Goal: Information Seeking & Learning: Learn about a topic

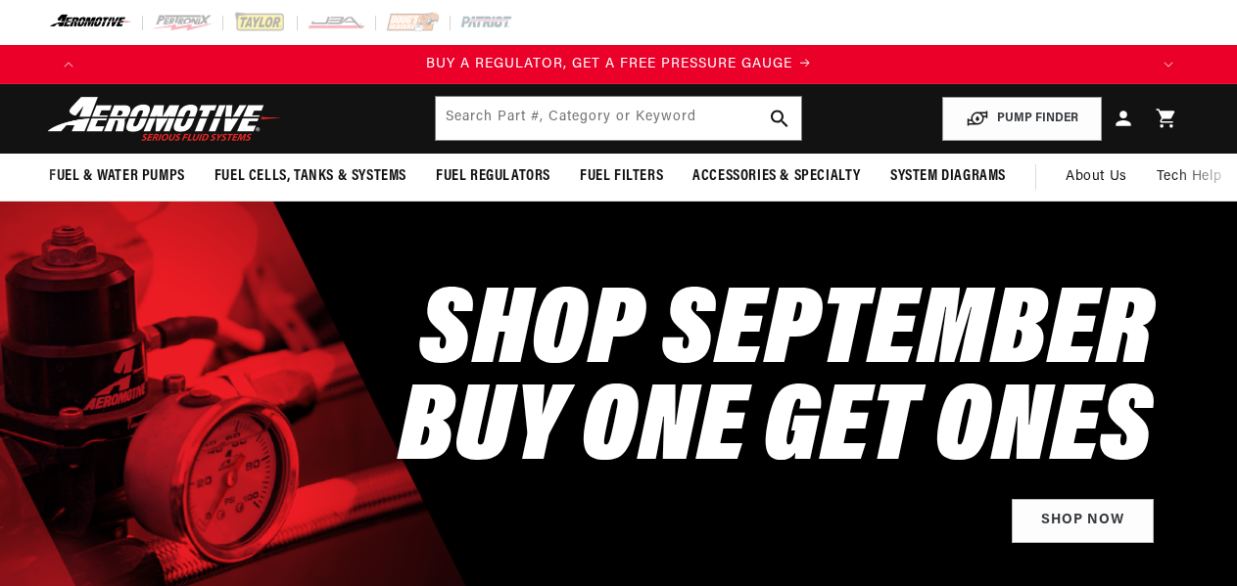
select select "1957"
select select "4.6L"
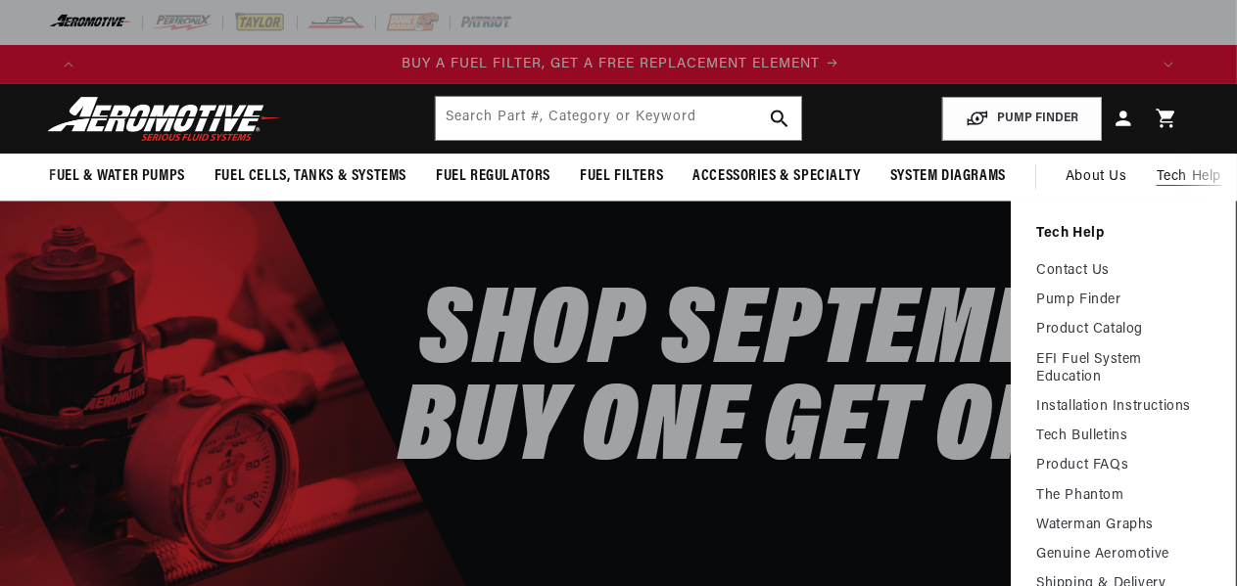
scroll to position [0, 1060]
click at [1093, 263] on link "Contact Us" at bounding box center [1123, 271] width 174 height 18
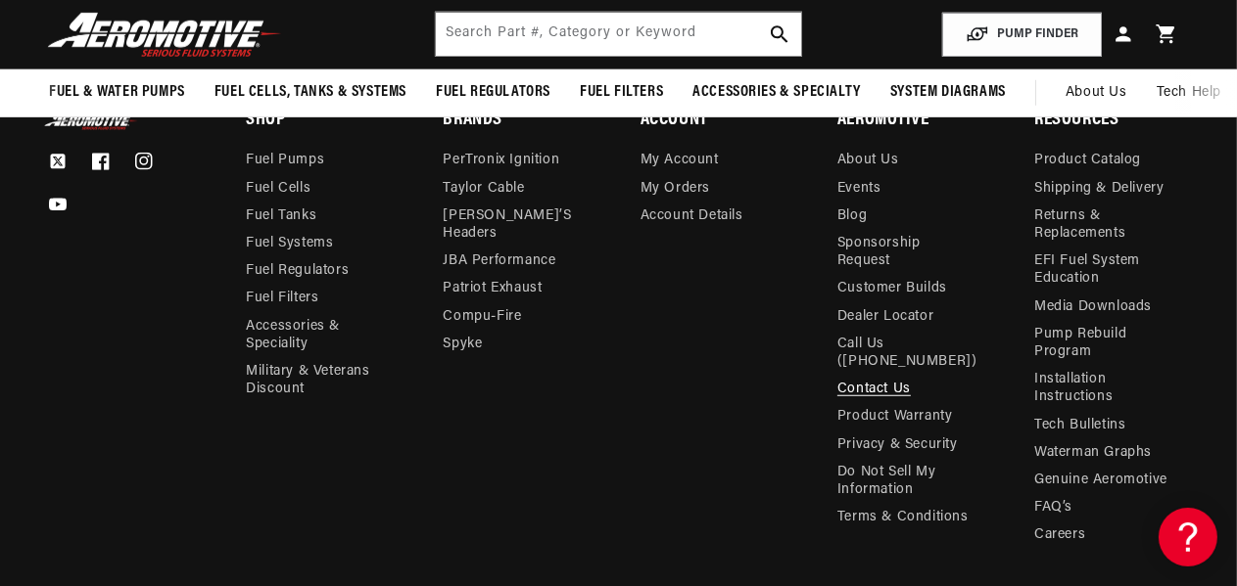
scroll to position [0, 2121]
click at [317, 266] on link "Fuel Regulators" at bounding box center [297, 270] width 103 height 27
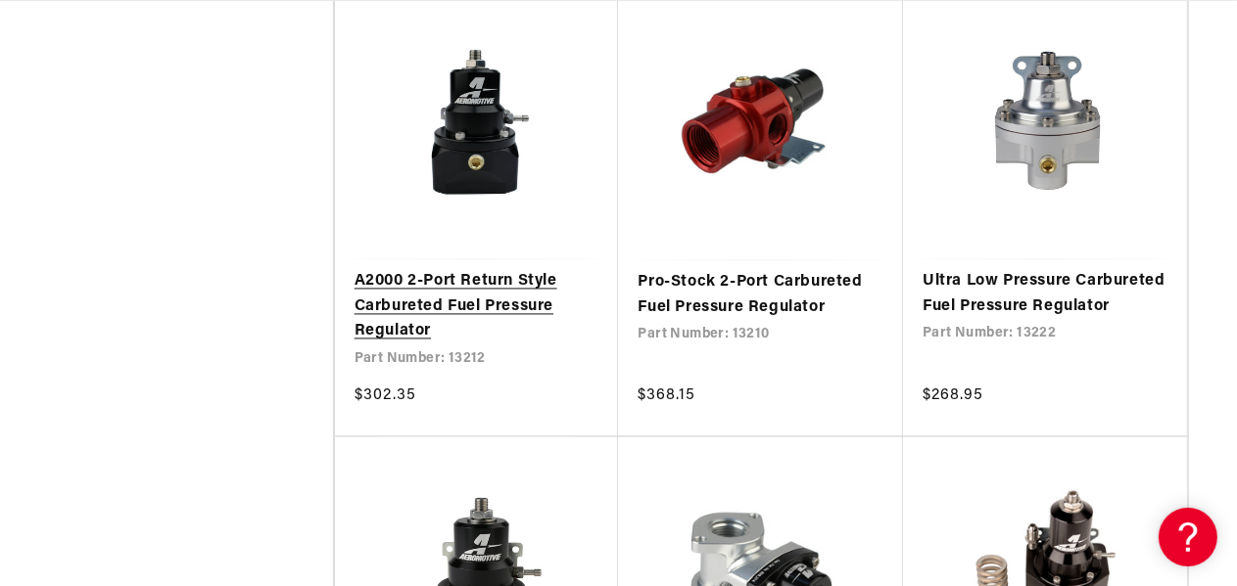
scroll to position [0, 1060]
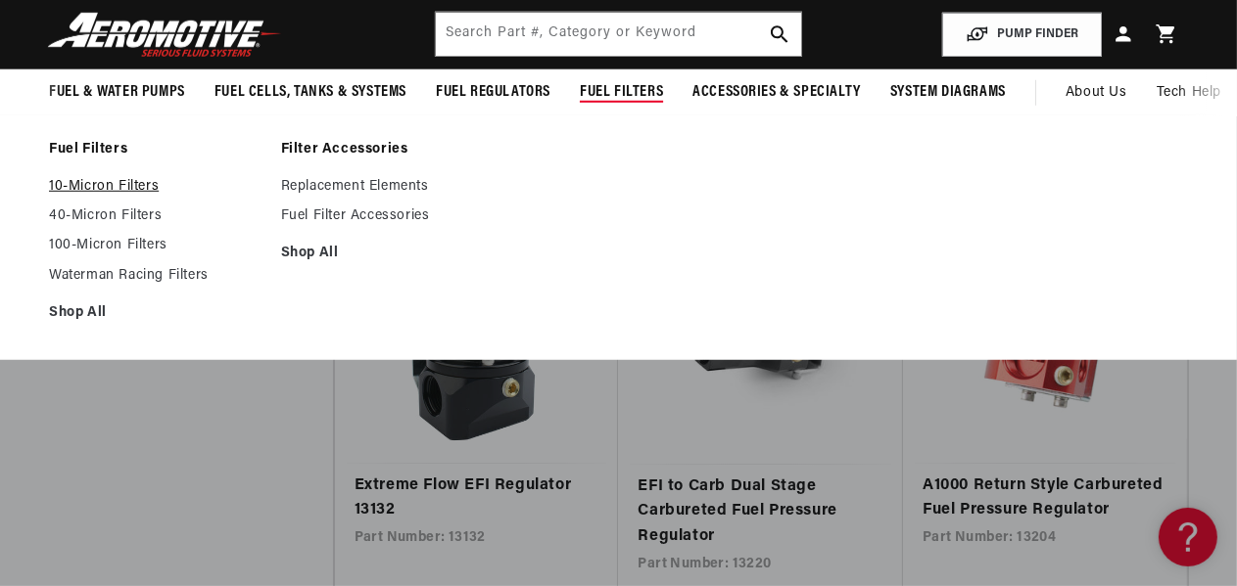
click at [84, 178] on link "10-Micron Filters" at bounding box center [155, 187] width 212 height 18
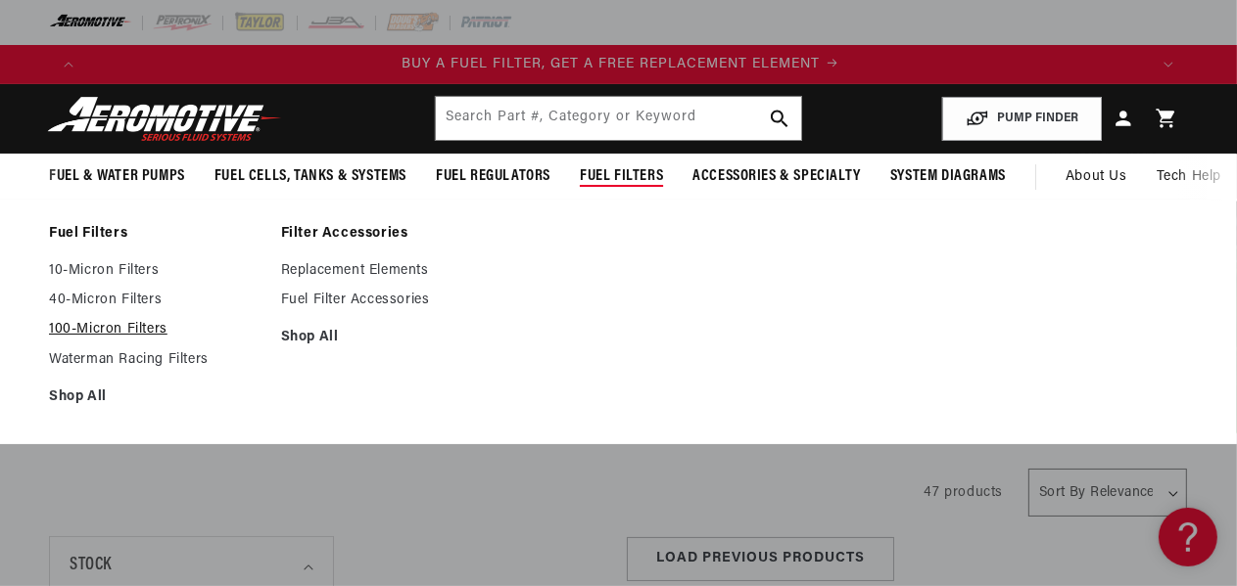
click at [147, 327] on link "100-Micron Filters" at bounding box center [155, 330] width 212 height 18
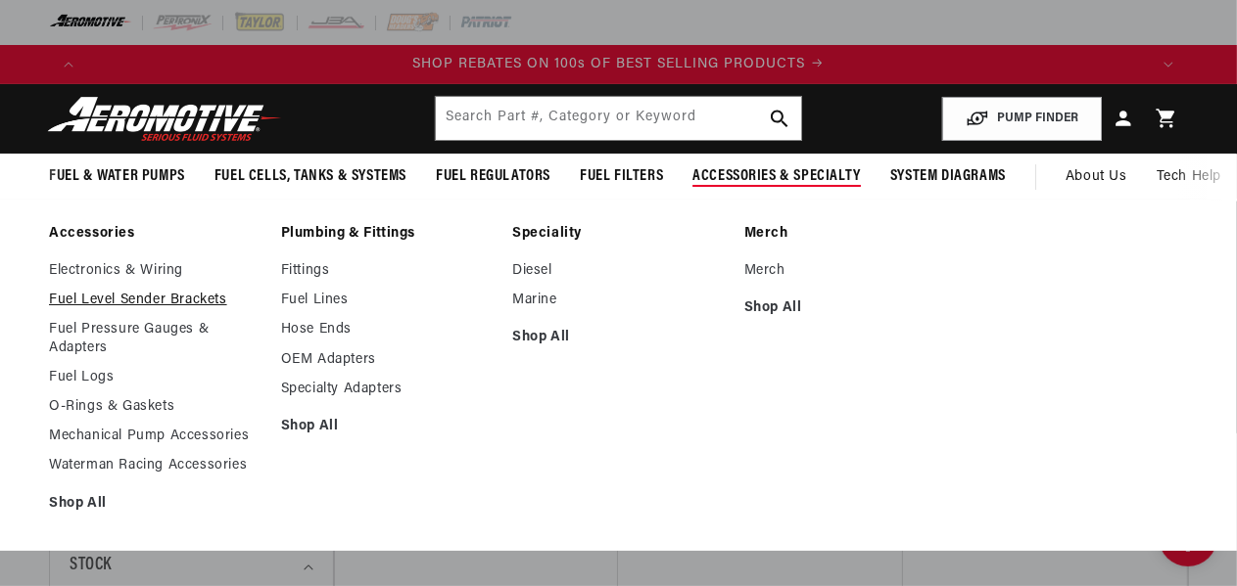
click at [182, 302] on link "Fuel Level Sender Brackets" at bounding box center [155, 301] width 212 height 18
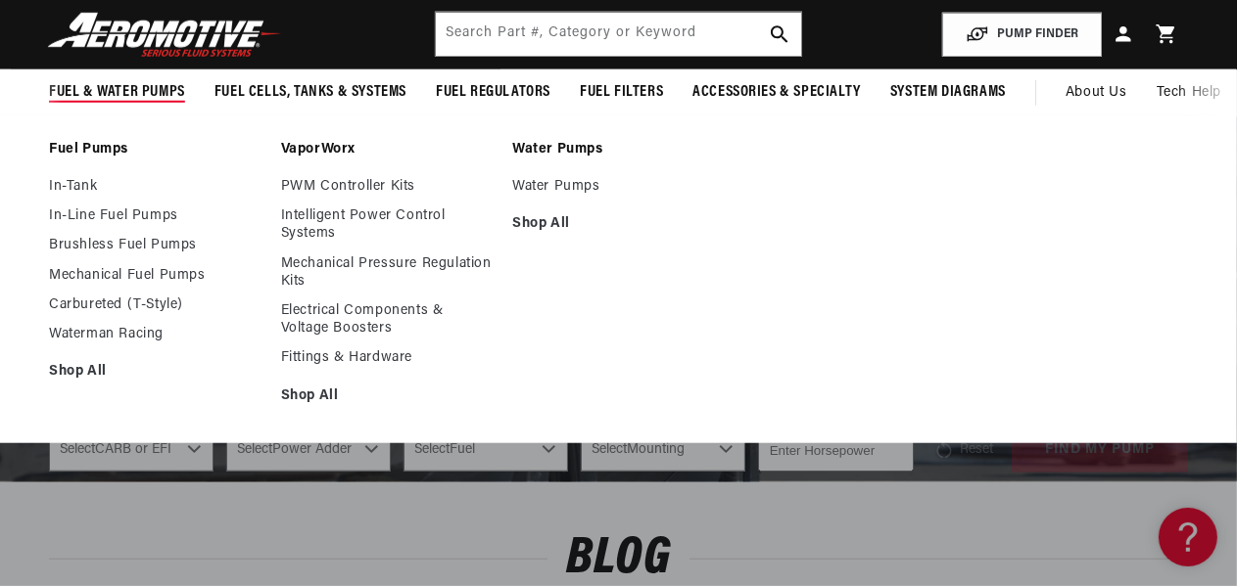
scroll to position [0, 2121]
click at [543, 185] on link "Water Pumps" at bounding box center [618, 187] width 212 height 18
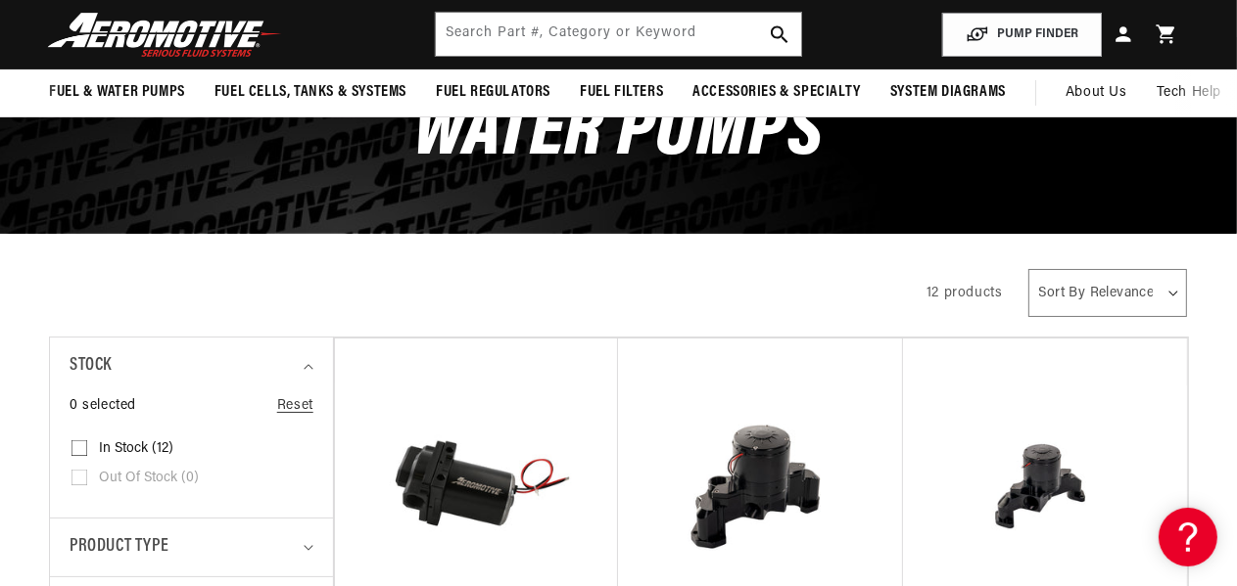
scroll to position [175, 0]
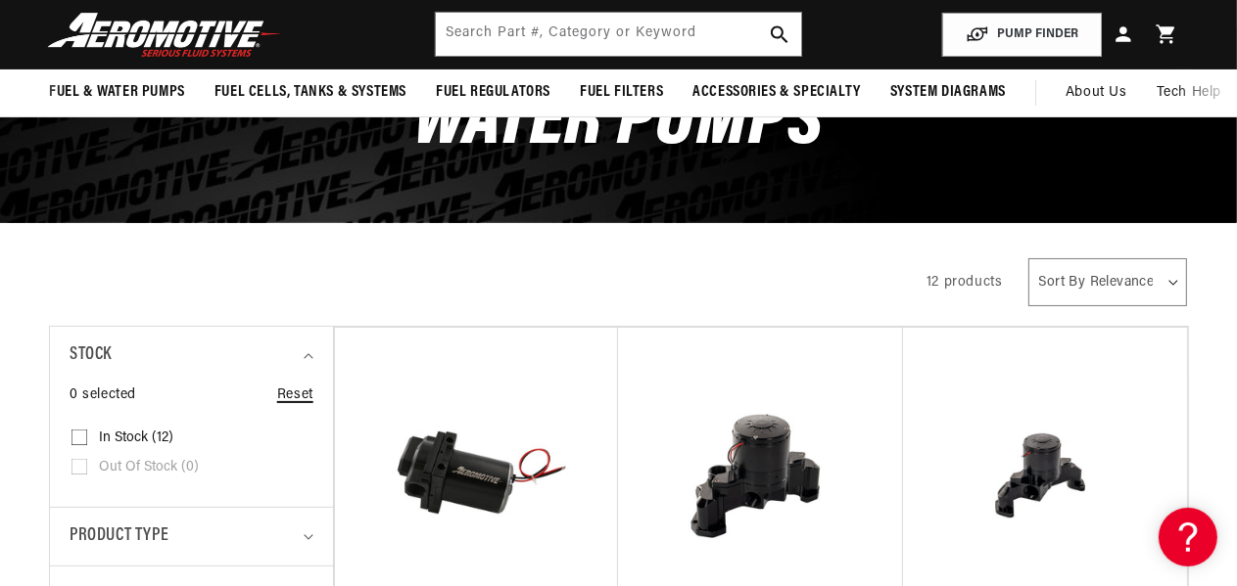
click at [297, 386] on link "Reset" at bounding box center [295, 396] width 36 height 22
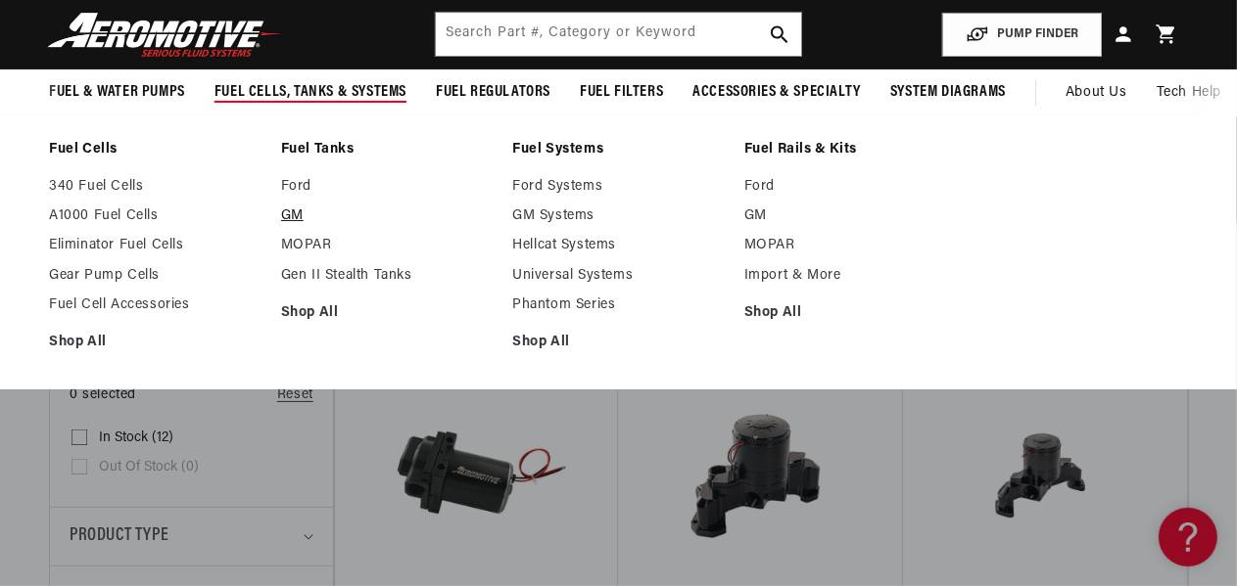
scroll to position [0, 2121]
click at [555, 211] on link "GM Systems" at bounding box center [618, 217] width 212 height 18
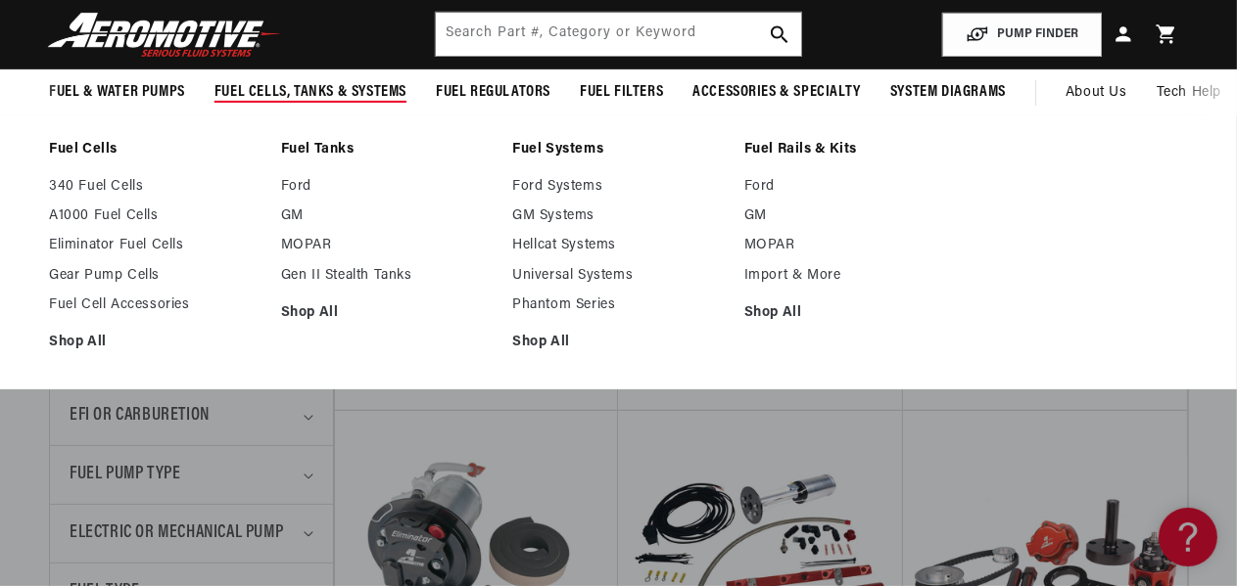
scroll to position [0, 3181]
click at [297, 213] on link "GM" at bounding box center [387, 217] width 212 height 18
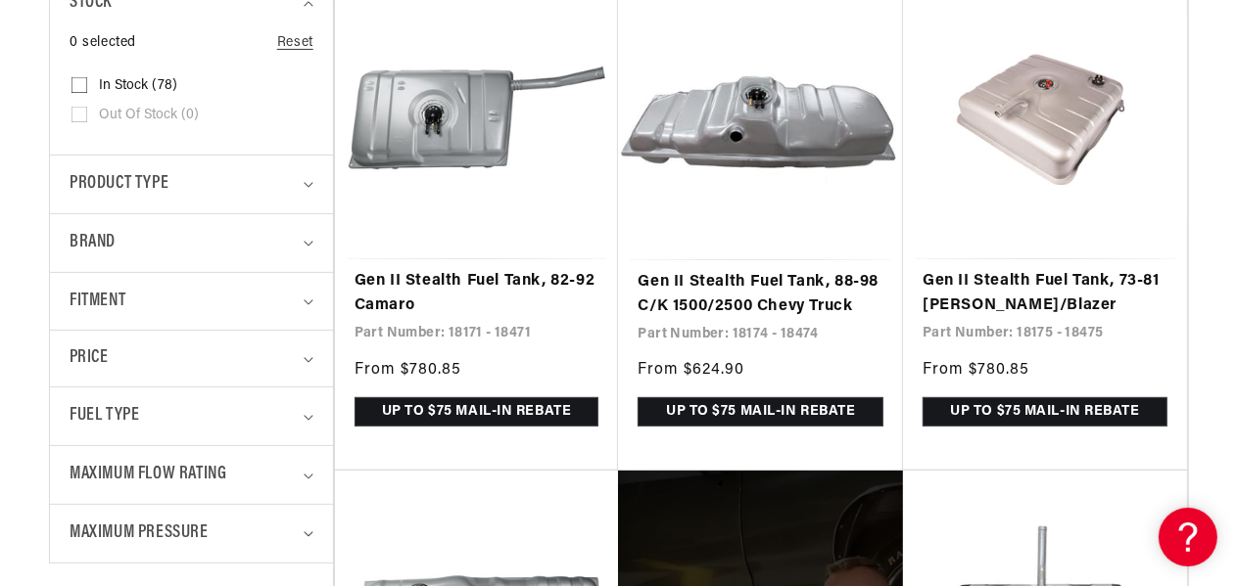
scroll to position [0, 3181]
click at [309, 303] on icon "Fitment (0 selected)" at bounding box center [308, 303] width 10 height 6
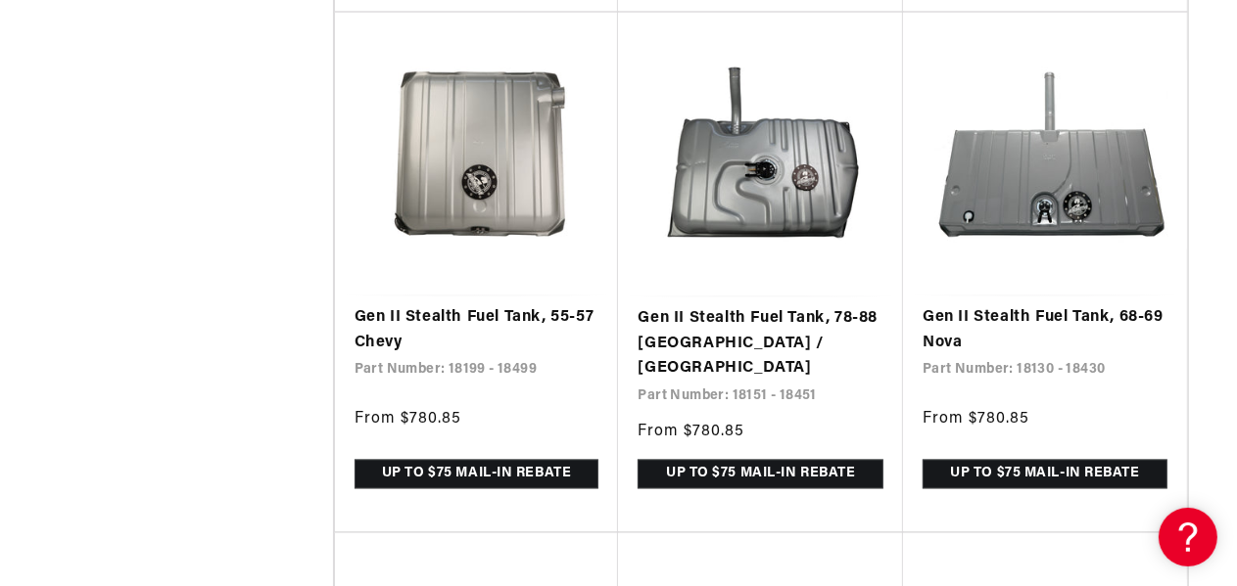
scroll to position [0, 1060]
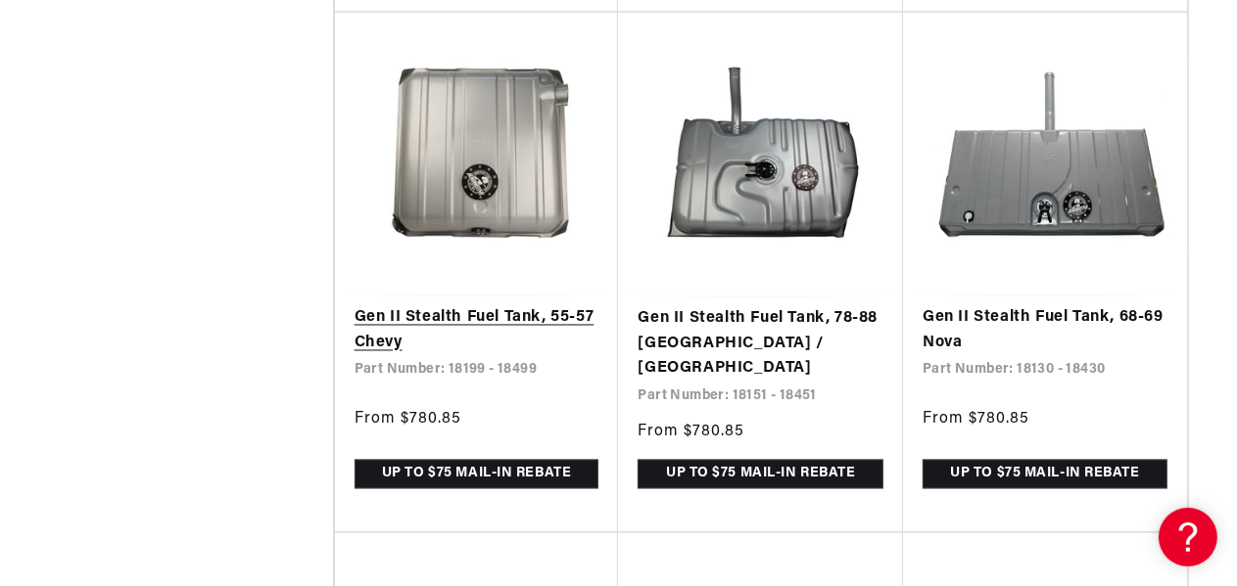
click at [507, 306] on link "Gen II Stealth Fuel Tank, 55-57 Chevy" at bounding box center [476, 331] width 245 height 50
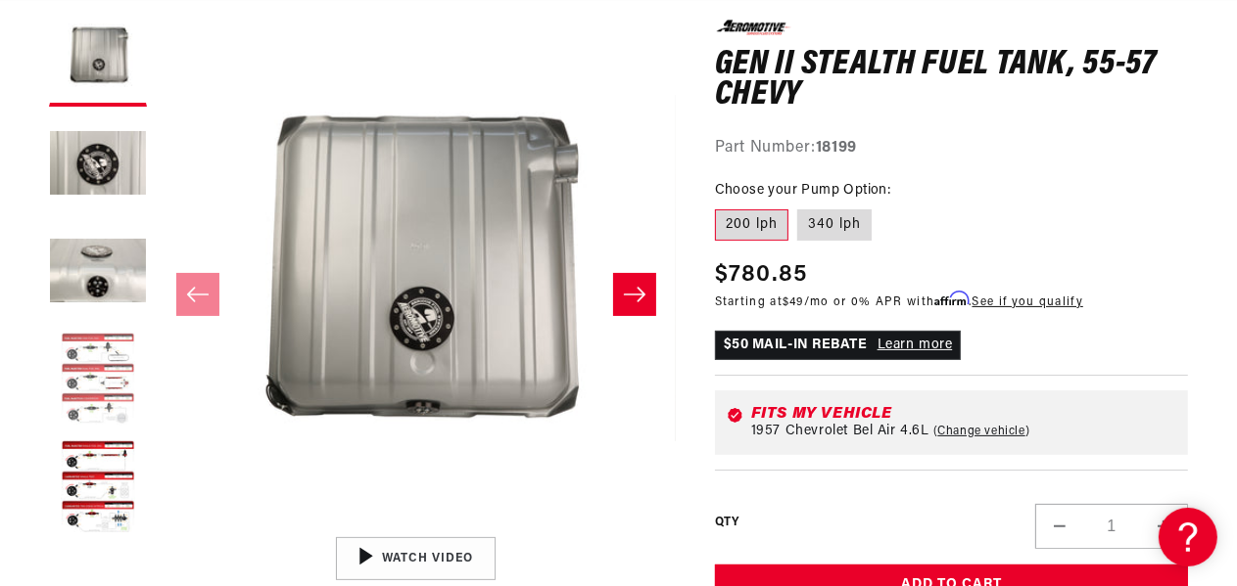
scroll to position [0, 2121]
click at [630, 297] on icon "Slide right" at bounding box center [634, 295] width 23 height 20
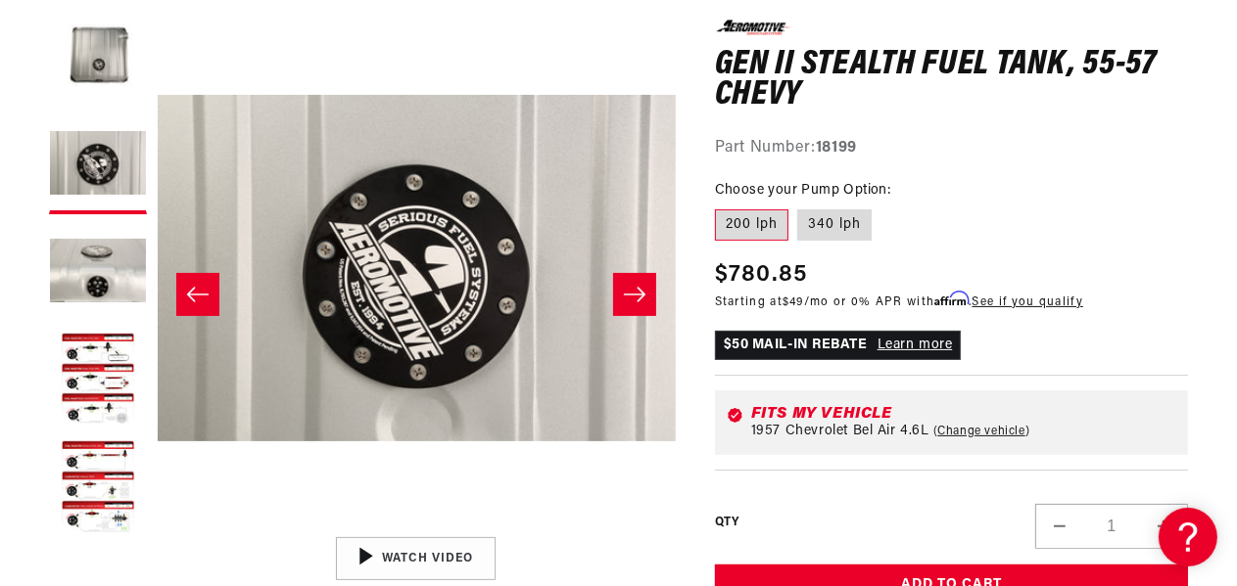
scroll to position [0, 3181]
click at [629, 294] on icon "Slide right" at bounding box center [634, 294] width 22 height 15
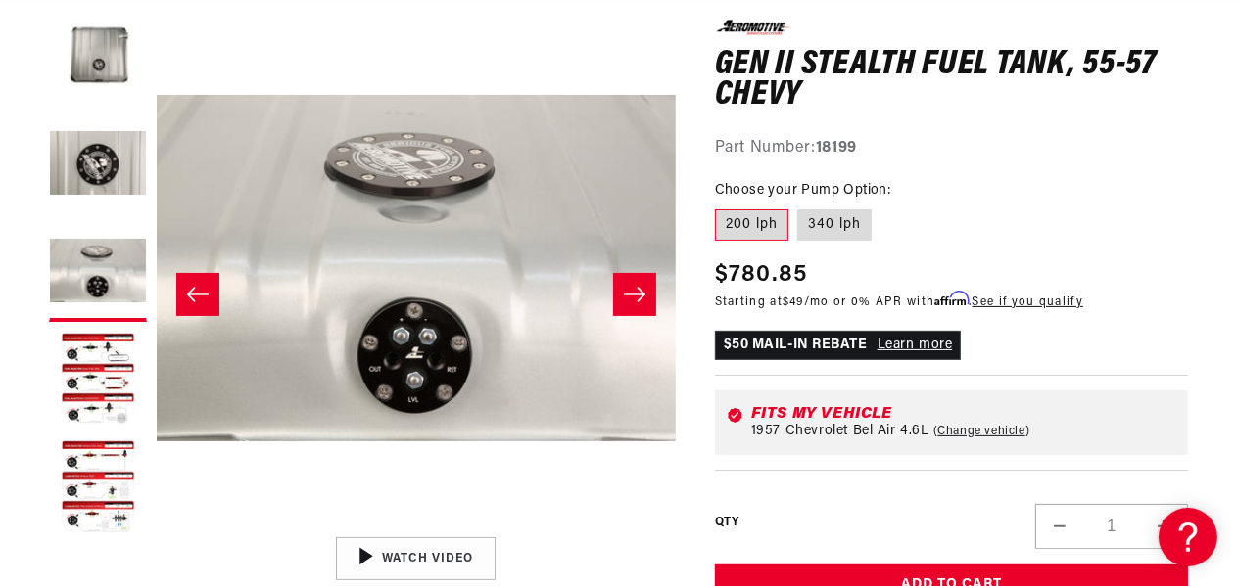
scroll to position [0, 4]
click at [629, 294] on icon "Slide right" at bounding box center [634, 294] width 22 height 15
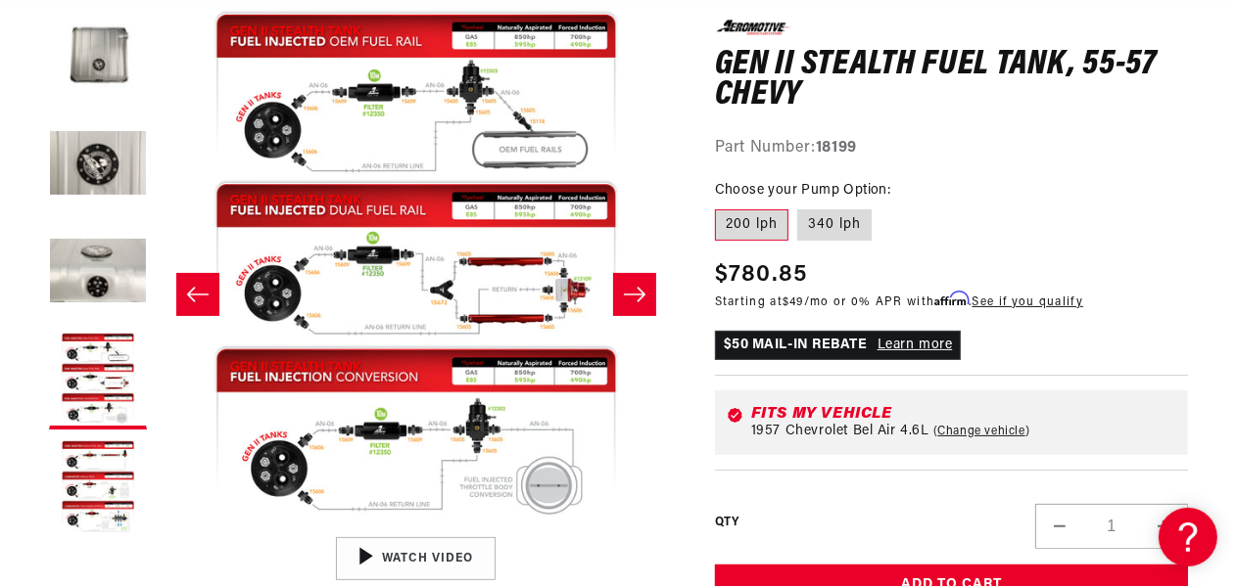
scroll to position [0, 1060]
click at [629, 293] on icon "Slide right" at bounding box center [634, 294] width 22 height 15
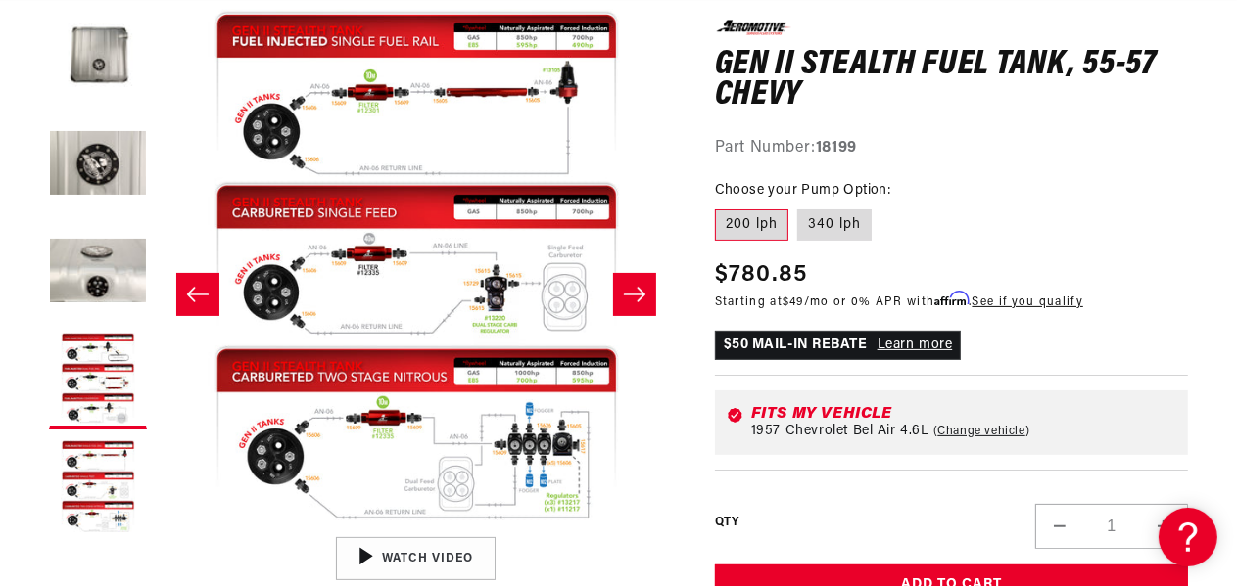
scroll to position [0, 2075]
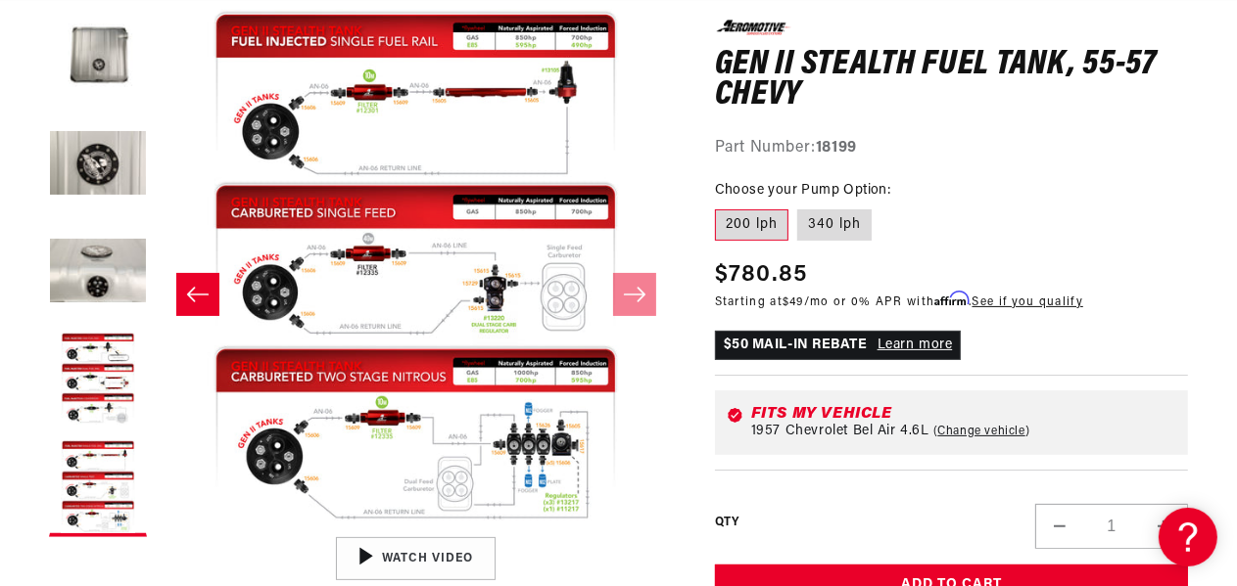
click at [629, 293] on icon "Slide right" at bounding box center [634, 294] width 22 height 15
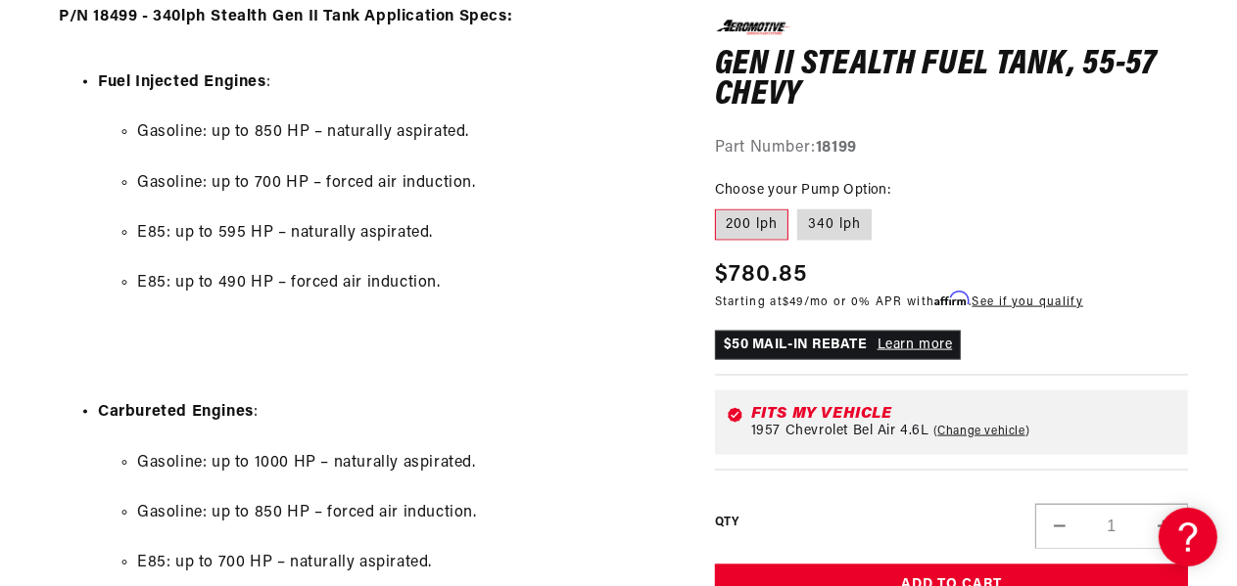
scroll to position [0, 1060]
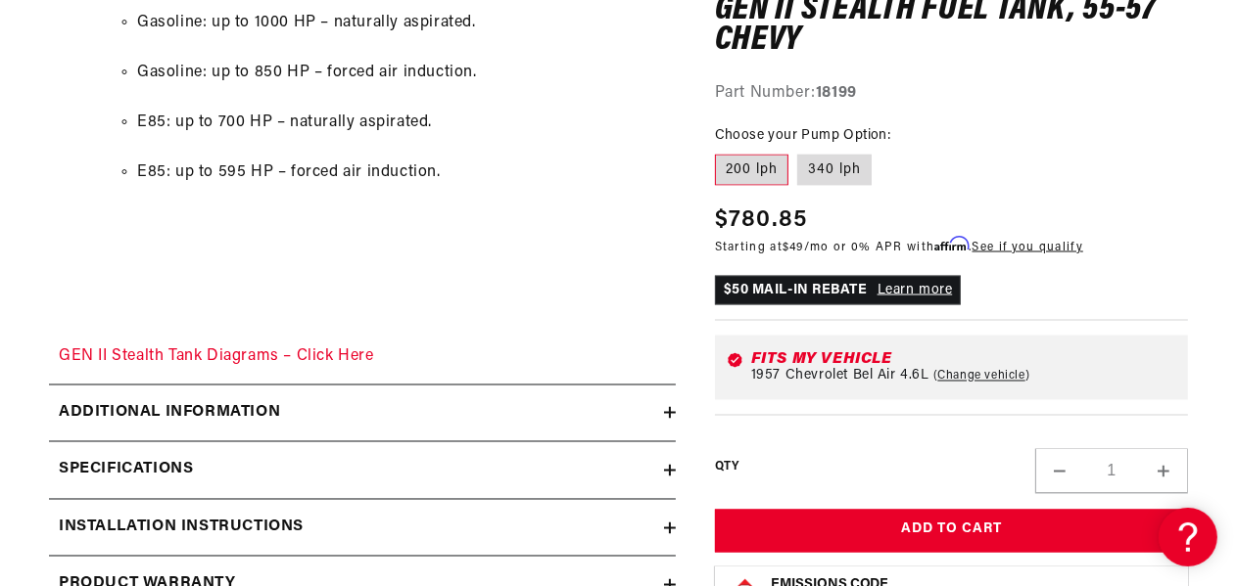
click at [507, 414] on div "Additional information" at bounding box center [356, 413] width 615 height 25
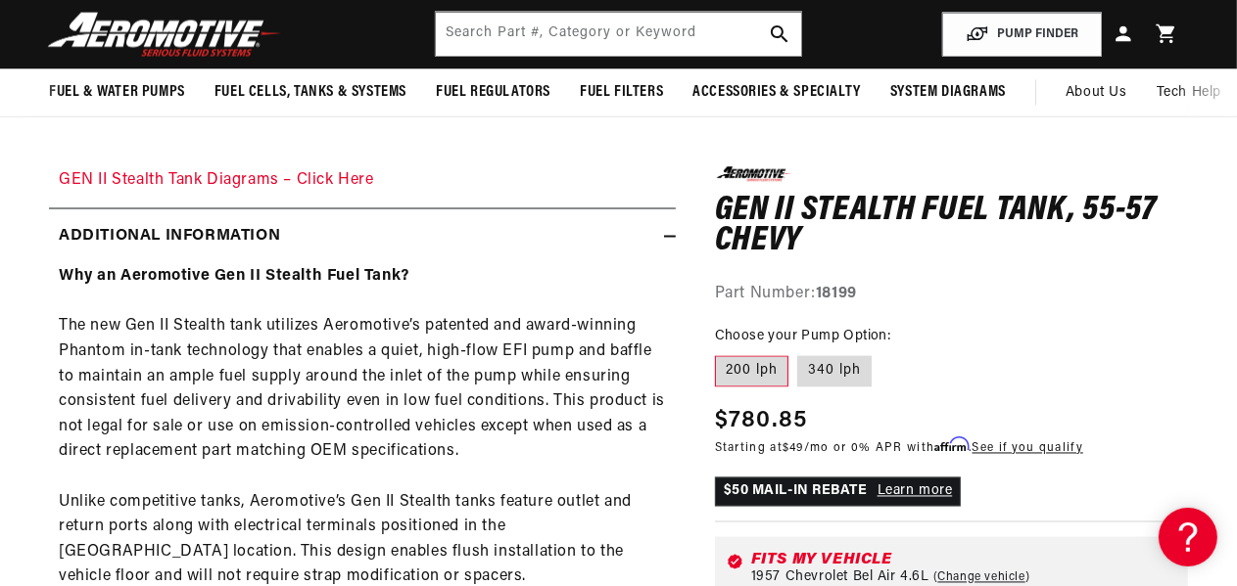
click at [666, 230] on summary "Additional information" at bounding box center [362, 238] width 627 height 57
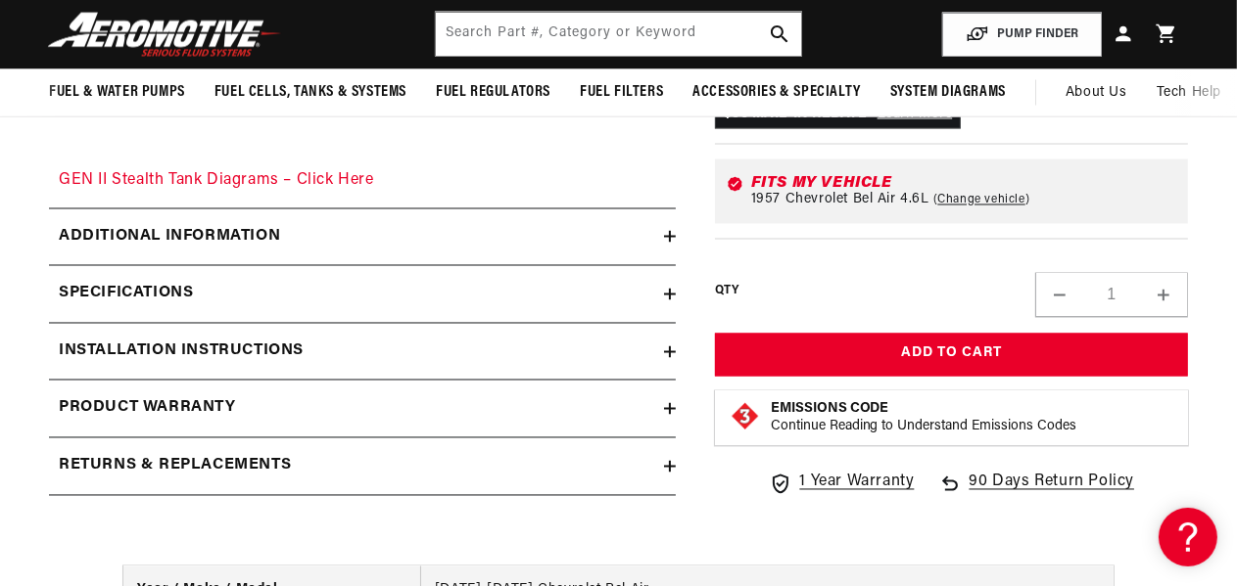
click at [665, 293] on icon at bounding box center [670, 295] width 12 height 12
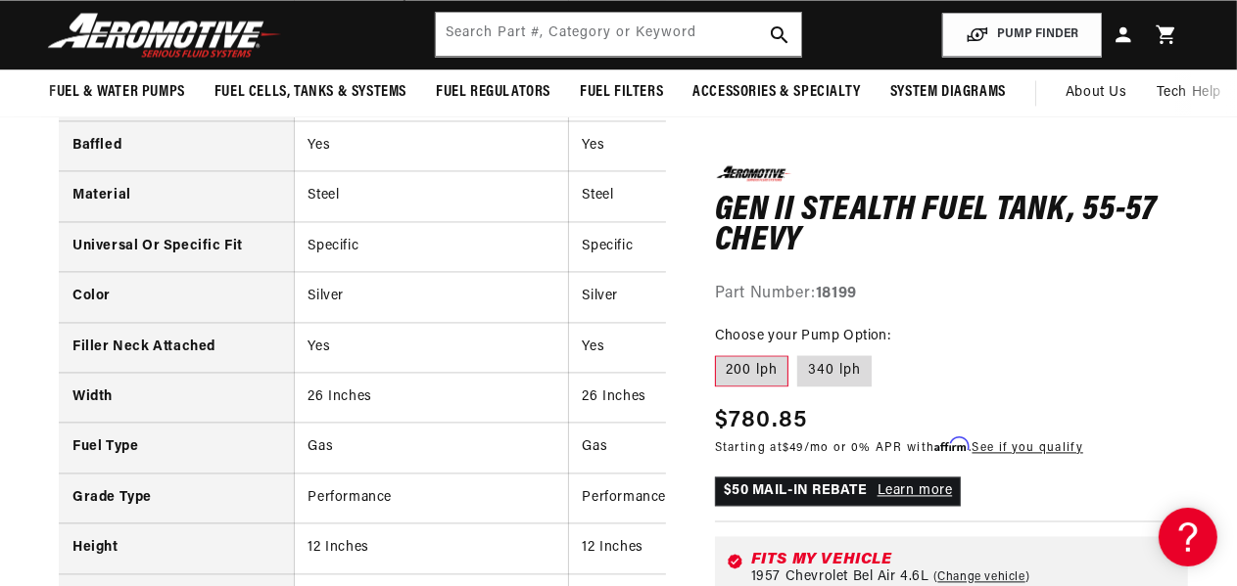
scroll to position [3187, 0]
